Goal: Check status: Check status

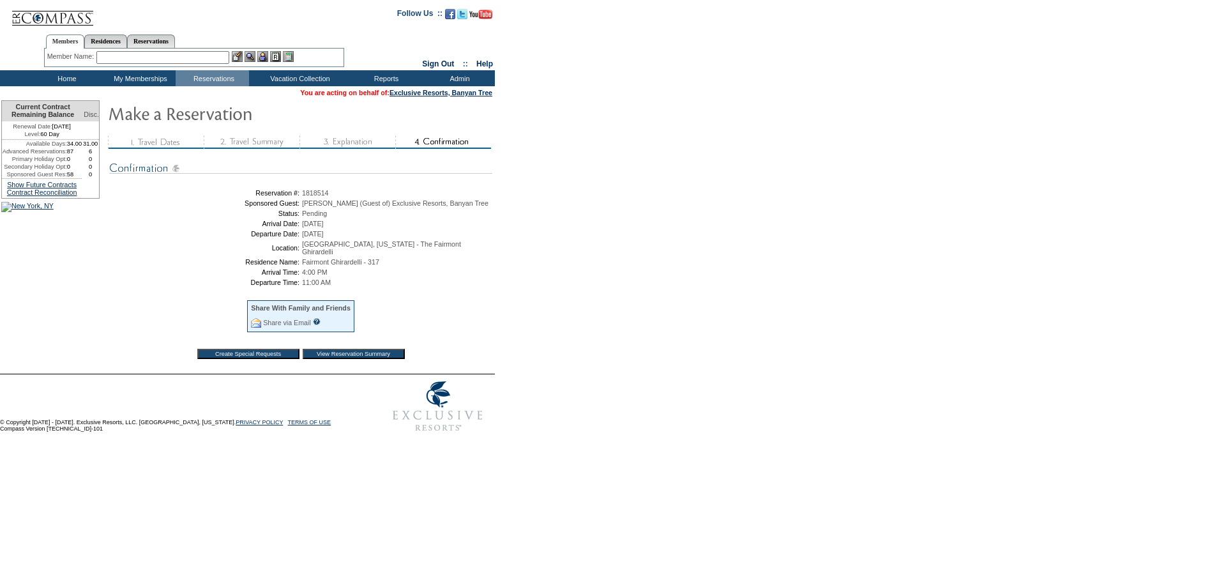
drag, startPoint x: 254, startPoint y: 194, endPoint x: 409, endPoint y: 271, distance: 172.7
click at [409, 271] on tbody "Reservation #: 1818514 Sponsored Guest: [PERSON_NAME] (Guest of) Exclusive Reso…" at bounding box center [301, 275] width 378 height 173
copy tbody "Reservation #: 1818514 Sponsored Guest: [PERSON_NAME] (Guest of) Exclusive Reso…"
click at [333, 202] on span "[PERSON_NAME] (Guest of) Exclusive Resorts, Banyan Tree" at bounding box center [395, 203] width 186 height 8
click at [351, 193] on td "1818514" at bounding box center [396, 193] width 188 height 8
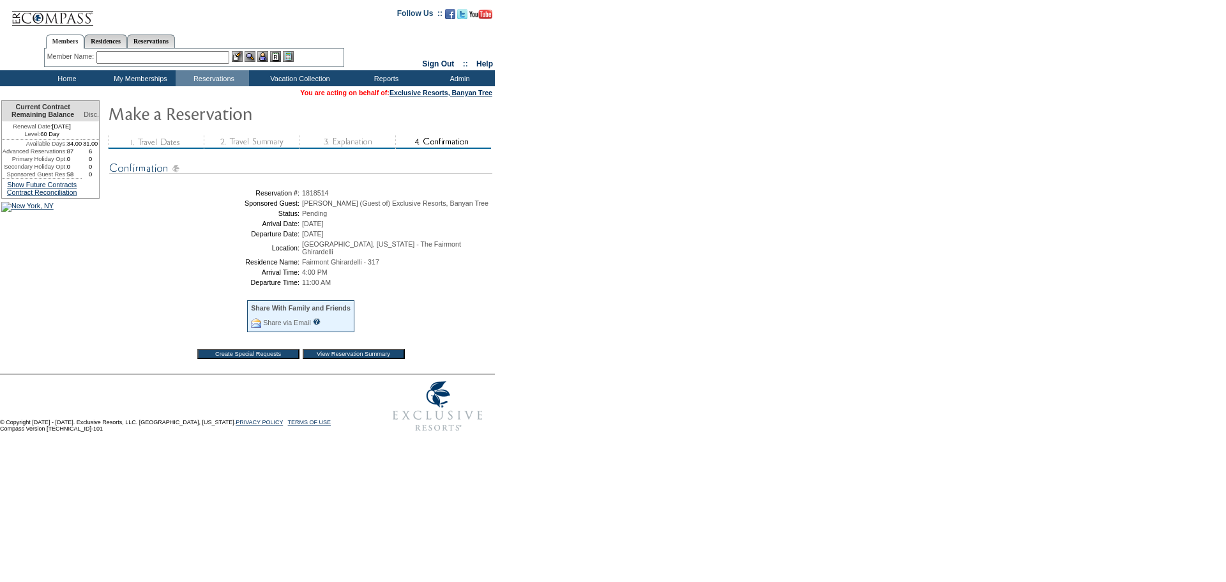
click at [329, 197] on span "1818514" at bounding box center [315, 193] width 27 height 8
drag, startPoint x: 340, startPoint y: 195, endPoint x: 310, endPoint y: 198, distance: 30.2
click at [310, 197] on td "1818514" at bounding box center [396, 193] width 188 height 8
copy span "1818514"
click at [558, 273] on form "Follow Us ::" at bounding box center [613, 219] width 1226 height 438
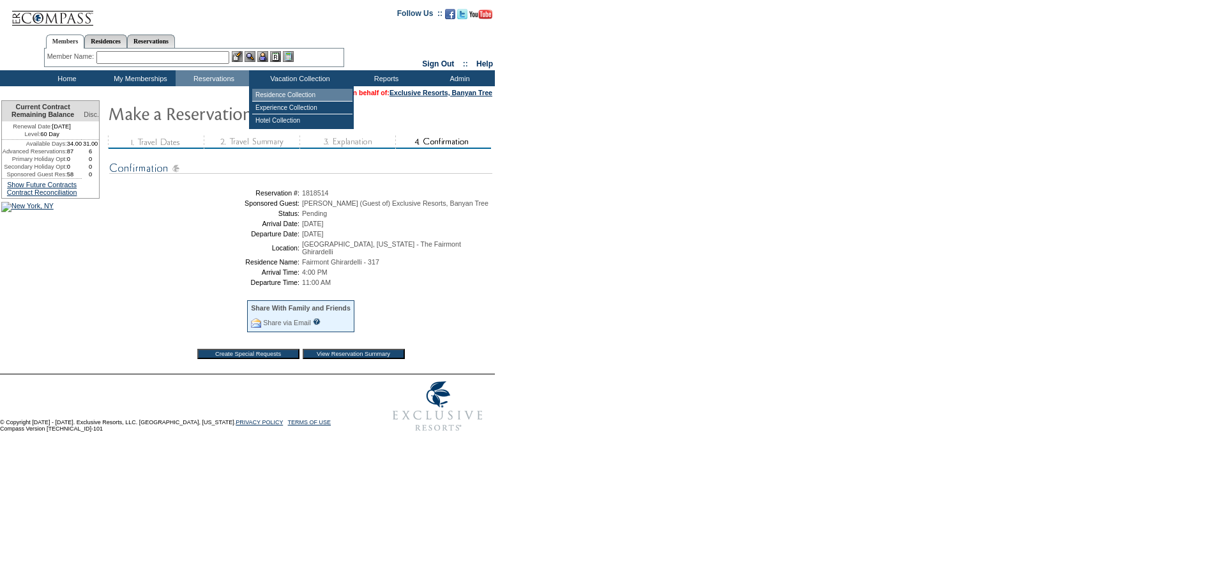
click at [301, 91] on td "Residence Collection" at bounding box center [302, 95] width 100 height 13
